Goal: Navigation & Orientation: Find specific page/section

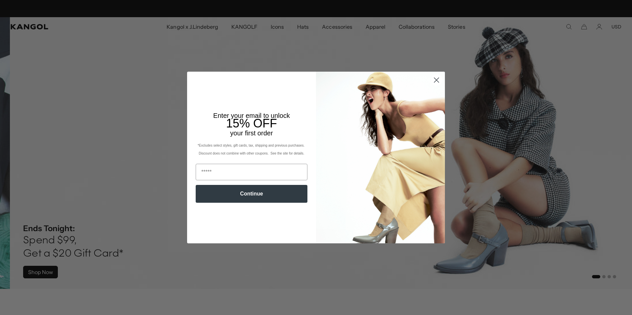
click at [435, 78] on circle "Close dialog" at bounding box center [436, 80] width 11 height 11
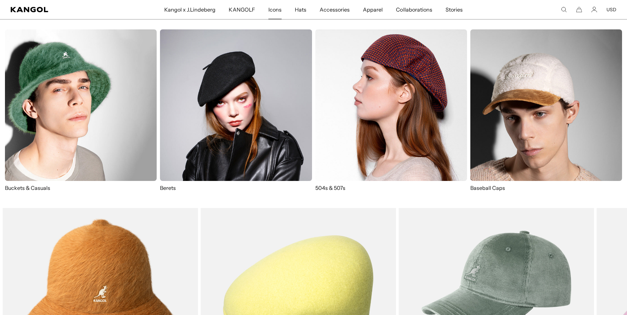
scroll to position [0, 136]
click at [53, 109] on img at bounding box center [81, 105] width 152 height 152
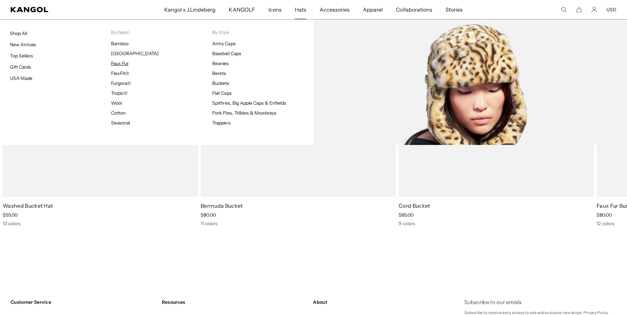
click at [122, 62] on link "Faux Fur" at bounding box center [120, 63] width 18 height 6
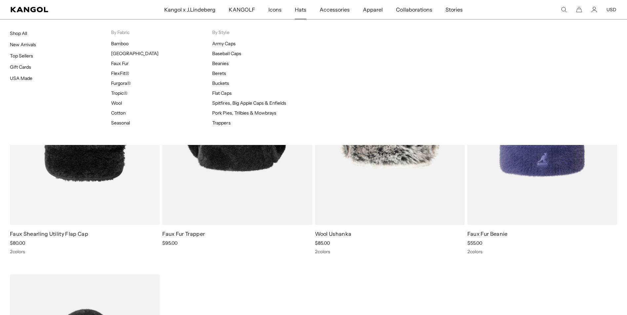
click at [298, 6] on span "Hats" at bounding box center [301, 9] width 12 height 19
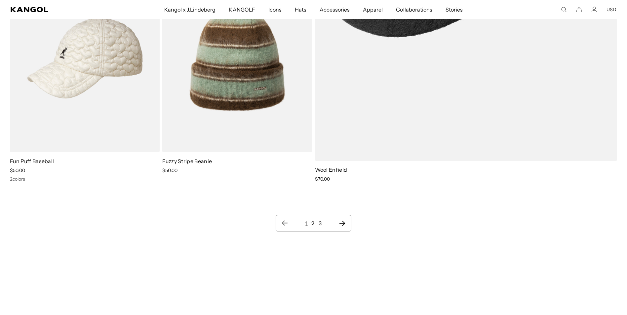
click at [342, 224] on icon "Next page" at bounding box center [342, 223] width 7 height 7
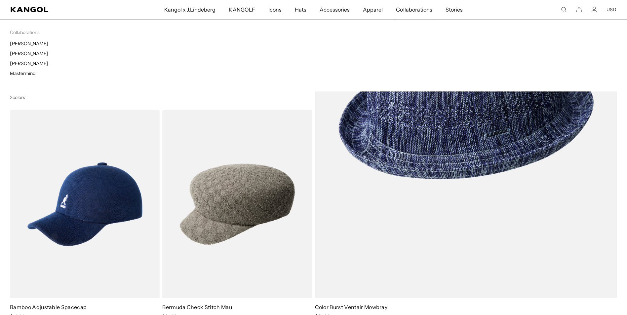
click at [404, 9] on span "Collaborations" at bounding box center [414, 9] width 36 height 19
